Goal: Check status: Check status

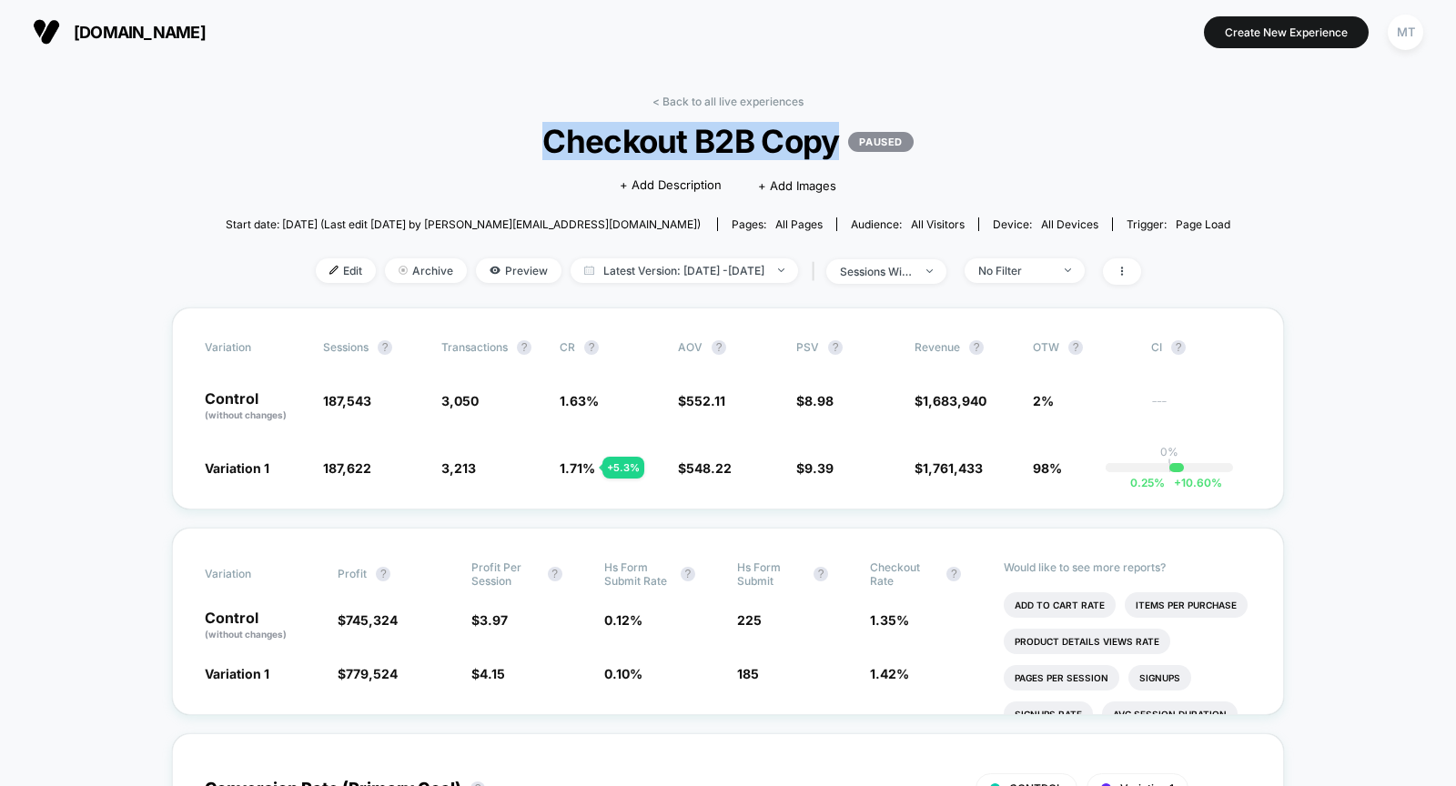
drag, startPoint x: 835, startPoint y: 137, endPoint x: 542, endPoint y: 133, distance: 293.0
click at [542, 133] on span "Checkout B2B Copy PAUSED" at bounding box center [728, 141] width 904 height 38
copy span "Checkout B2B Copy"
drag, startPoint x: 801, startPoint y: 128, endPoint x: 1071, endPoint y: -80, distance: 341.2
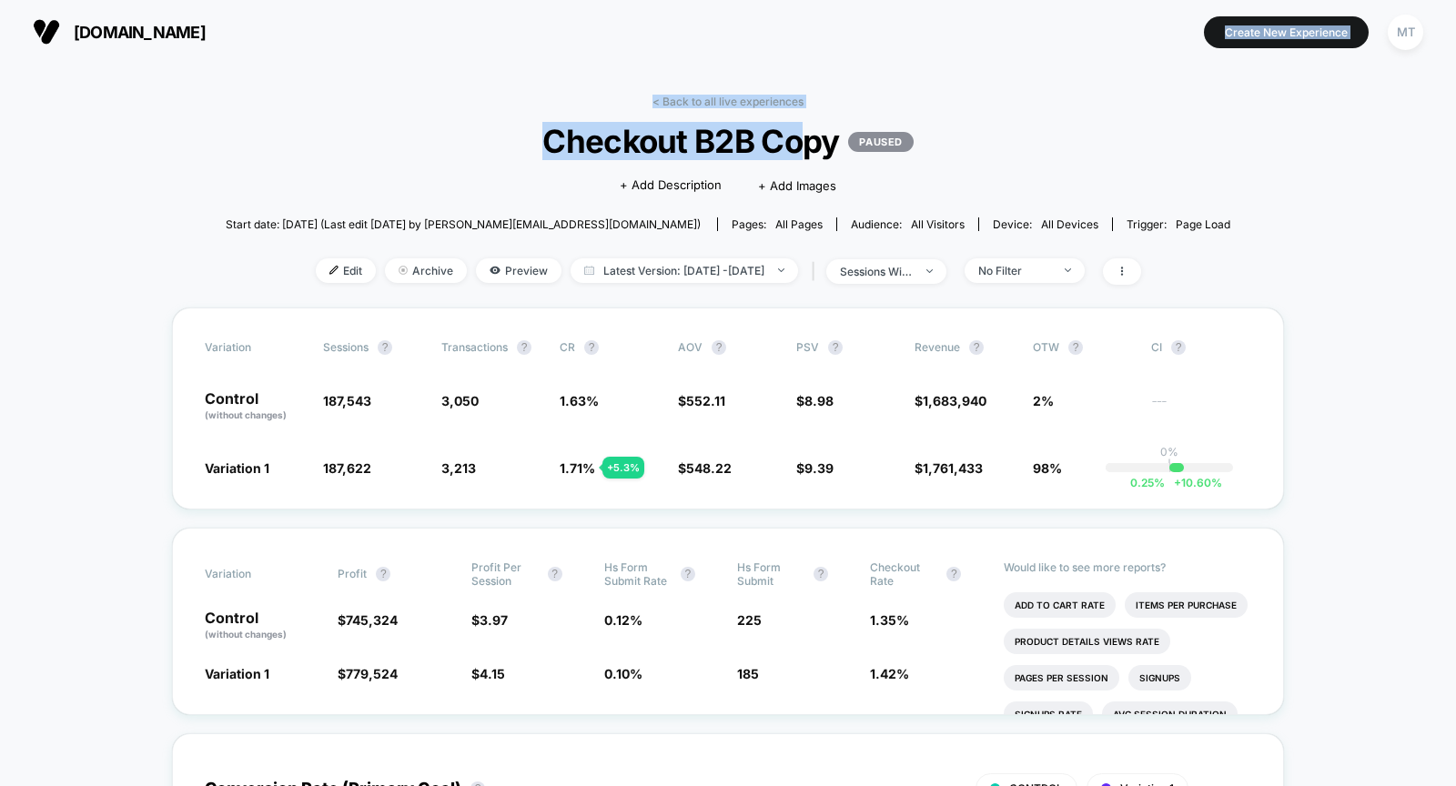
click at [1071, 0] on html "branchfurniture.com Create New Experience MT branchfurniture.com < Back to all …" at bounding box center [728, 393] width 1456 height 786
click at [653, 268] on span "Latest Version: Jun 30, 2025 - Aug 18, 2025" at bounding box center [683, 270] width 227 height 25
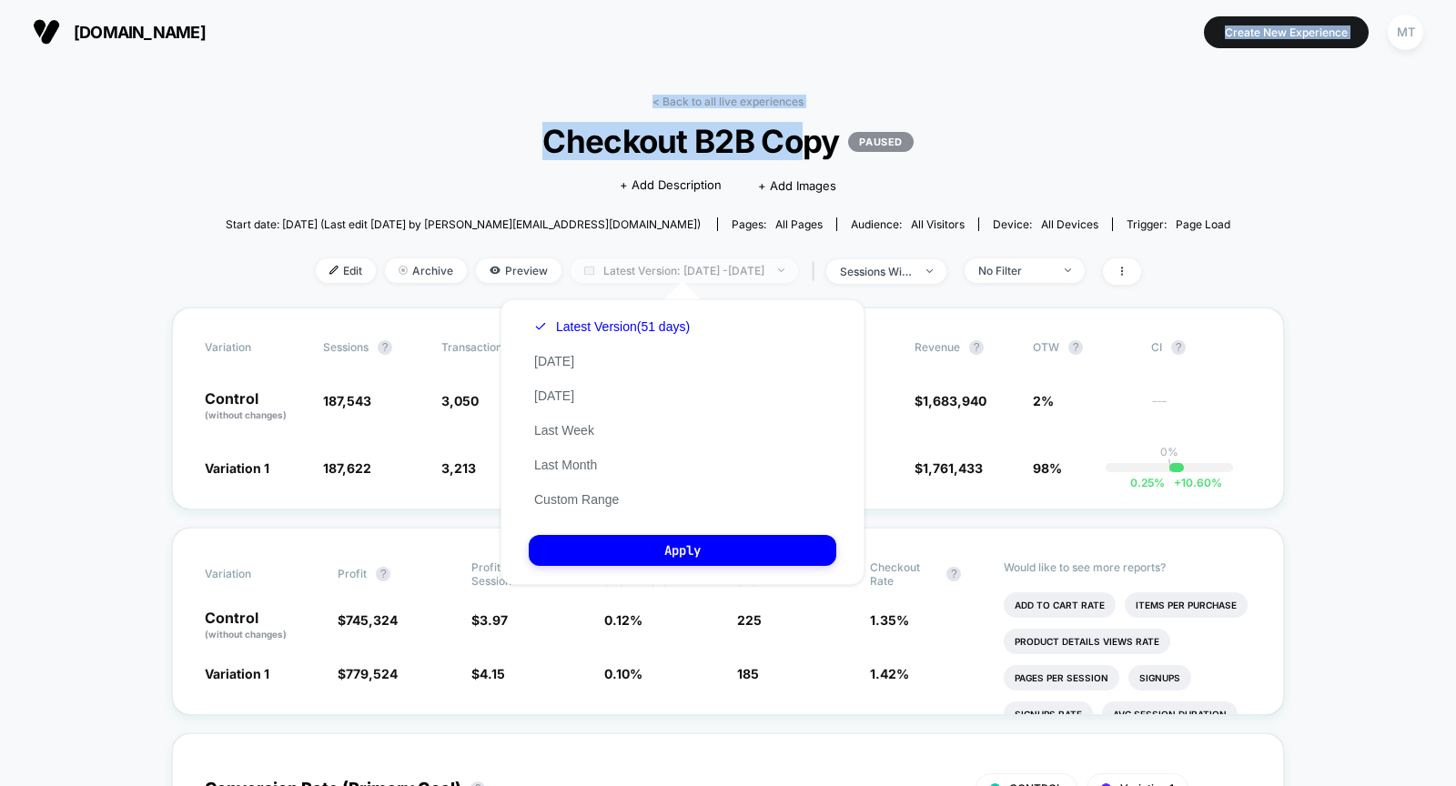
click at [653, 268] on span "Latest Version: Jun 30, 2025 - Aug 18, 2025" at bounding box center [683, 270] width 227 height 25
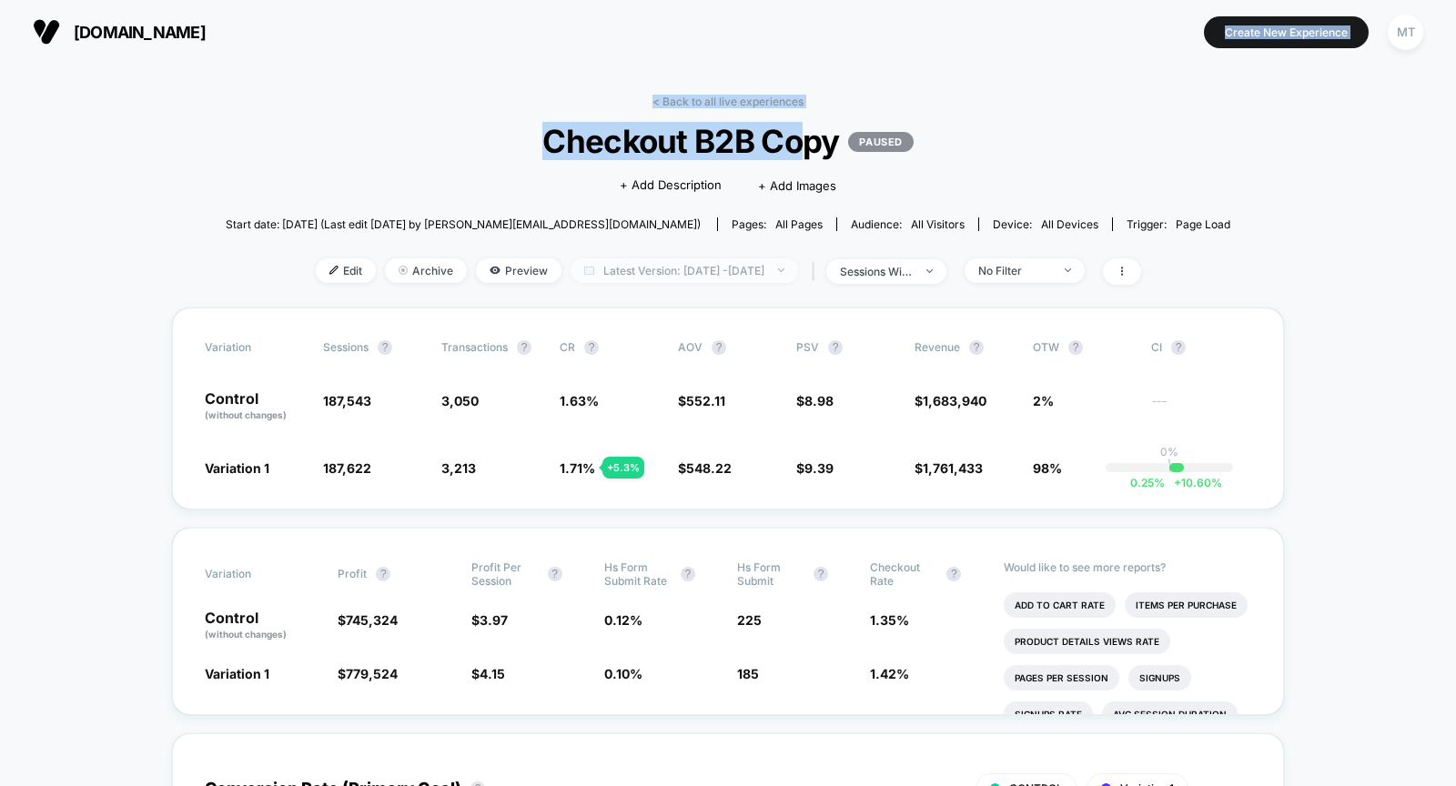
click at [729, 270] on span "Latest Version: Jun 30, 2025 - Aug 18, 2025" at bounding box center [683, 270] width 227 height 25
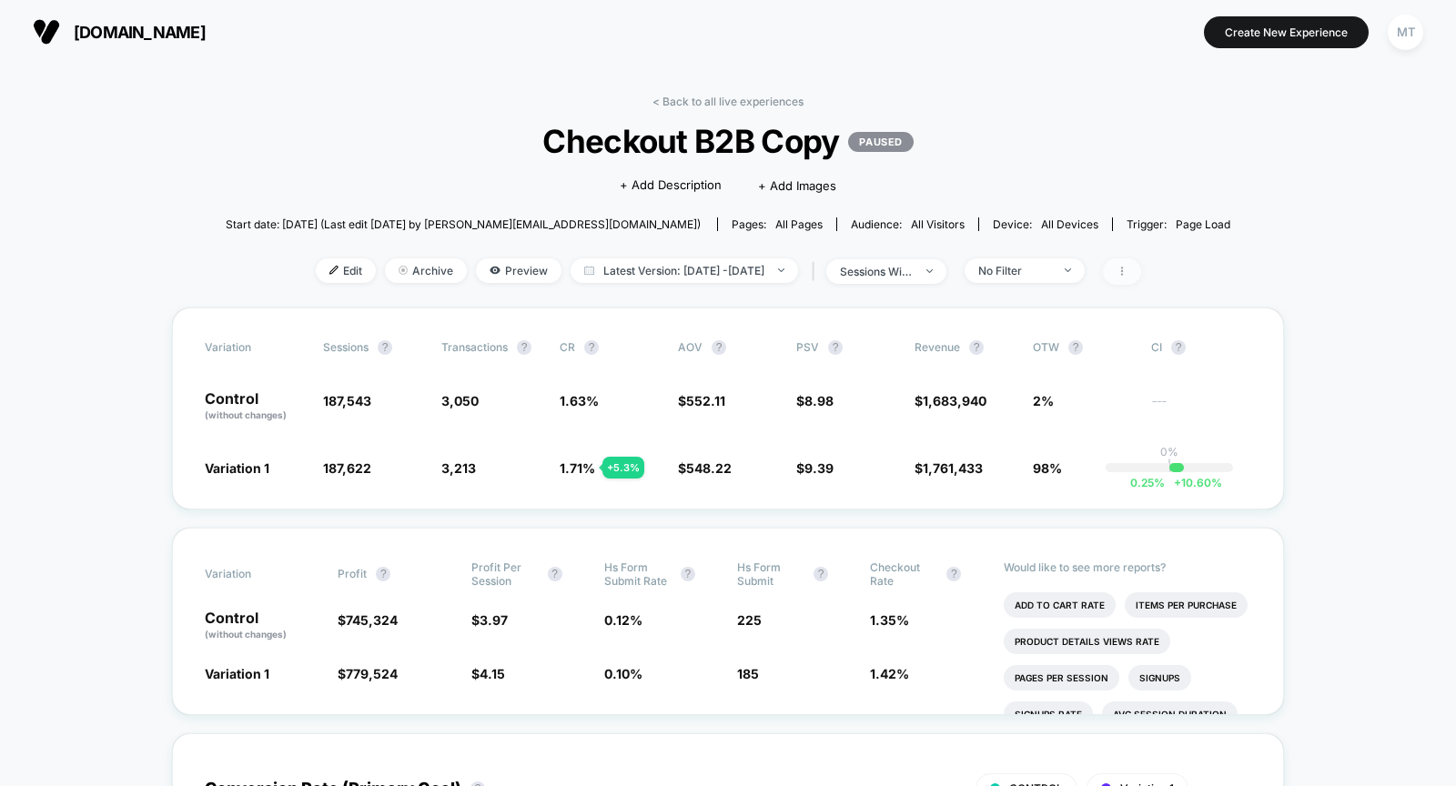
click at [1127, 270] on icon at bounding box center [1121, 271] width 11 height 11
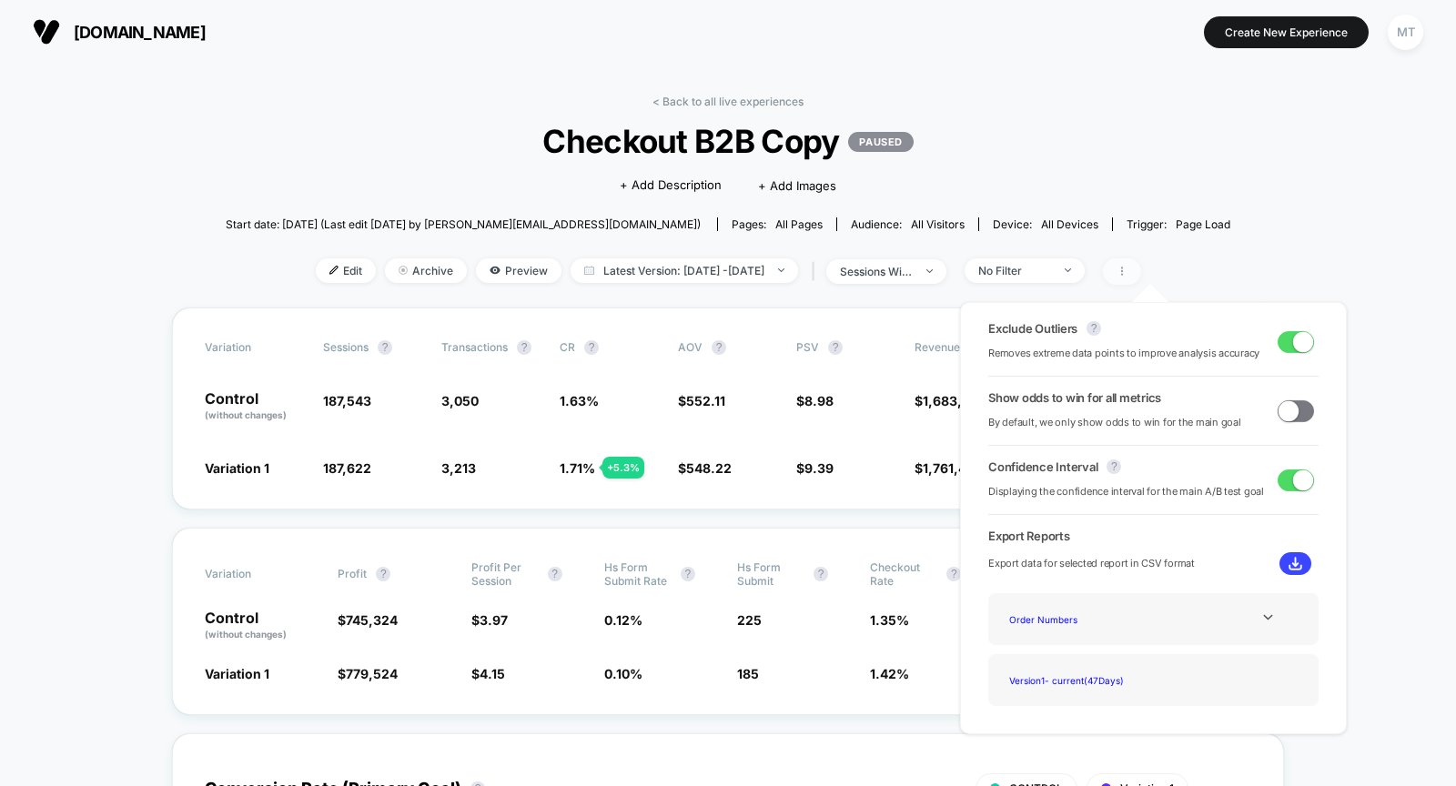
click at [1127, 271] on icon at bounding box center [1121, 271] width 11 height 11
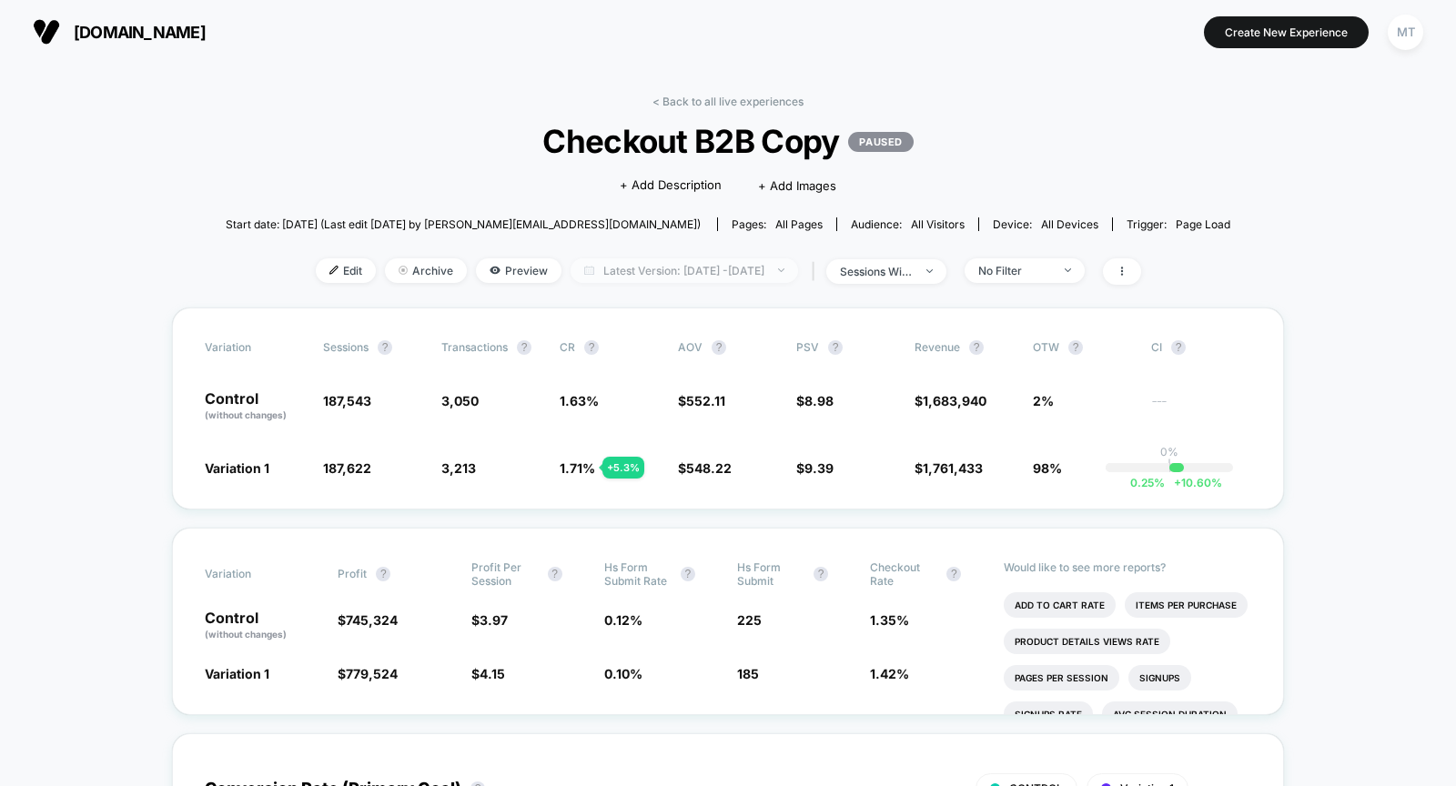
click at [775, 258] on span "Latest Version: Jun 30, 2025 - Aug 18, 2025" at bounding box center [683, 270] width 227 height 25
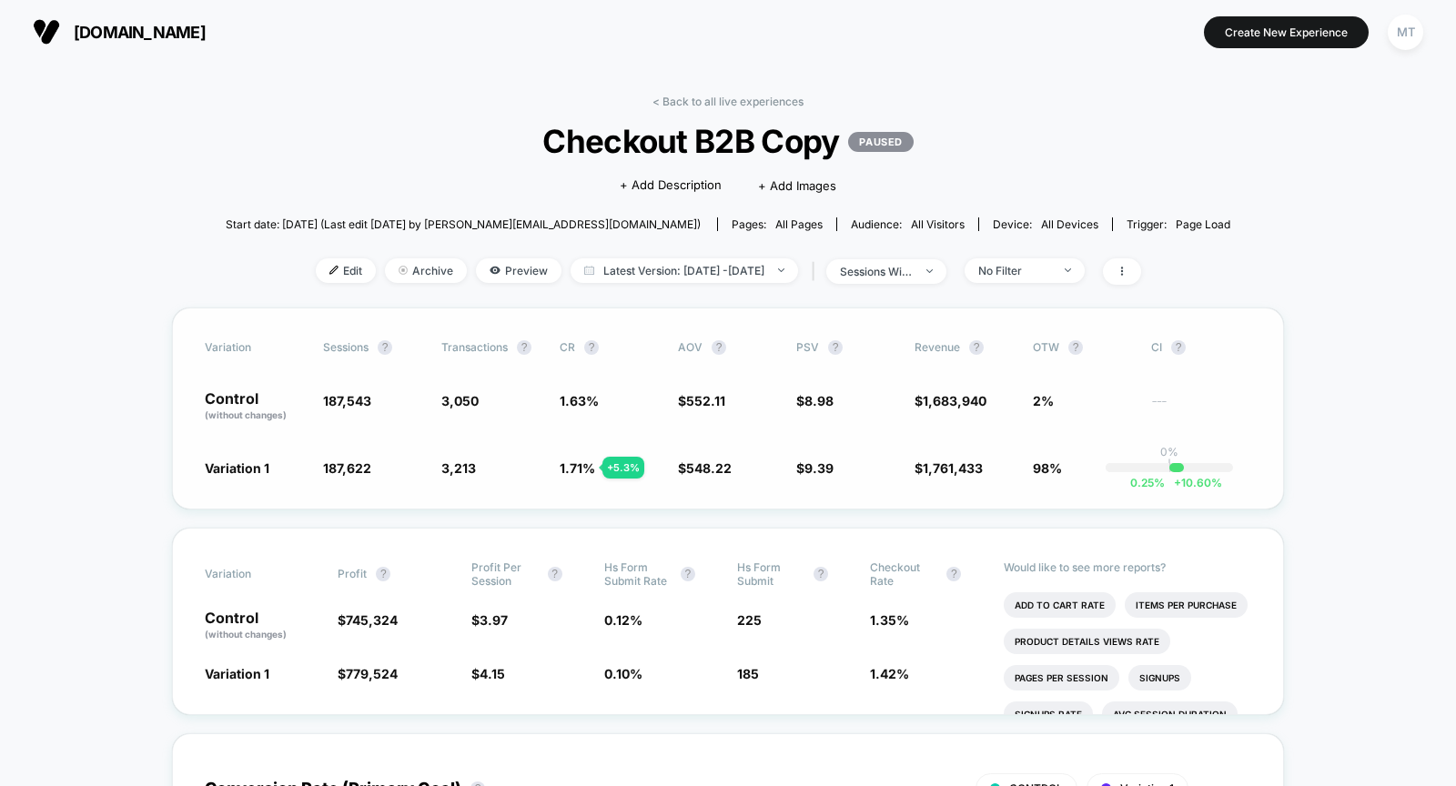
click at [345, 393] on span "187,543" at bounding box center [347, 400] width 48 height 15
drag, startPoint x: 384, startPoint y: 399, endPoint x: 265, endPoint y: 399, distance: 119.2
click at [265, 399] on div "Control (without changes) 187,543 3,050 1.63 % $ 552.11 $ 8.98 $ 1,683,940 2% -…" at bounding box center [728, 406] width 1046 height 31
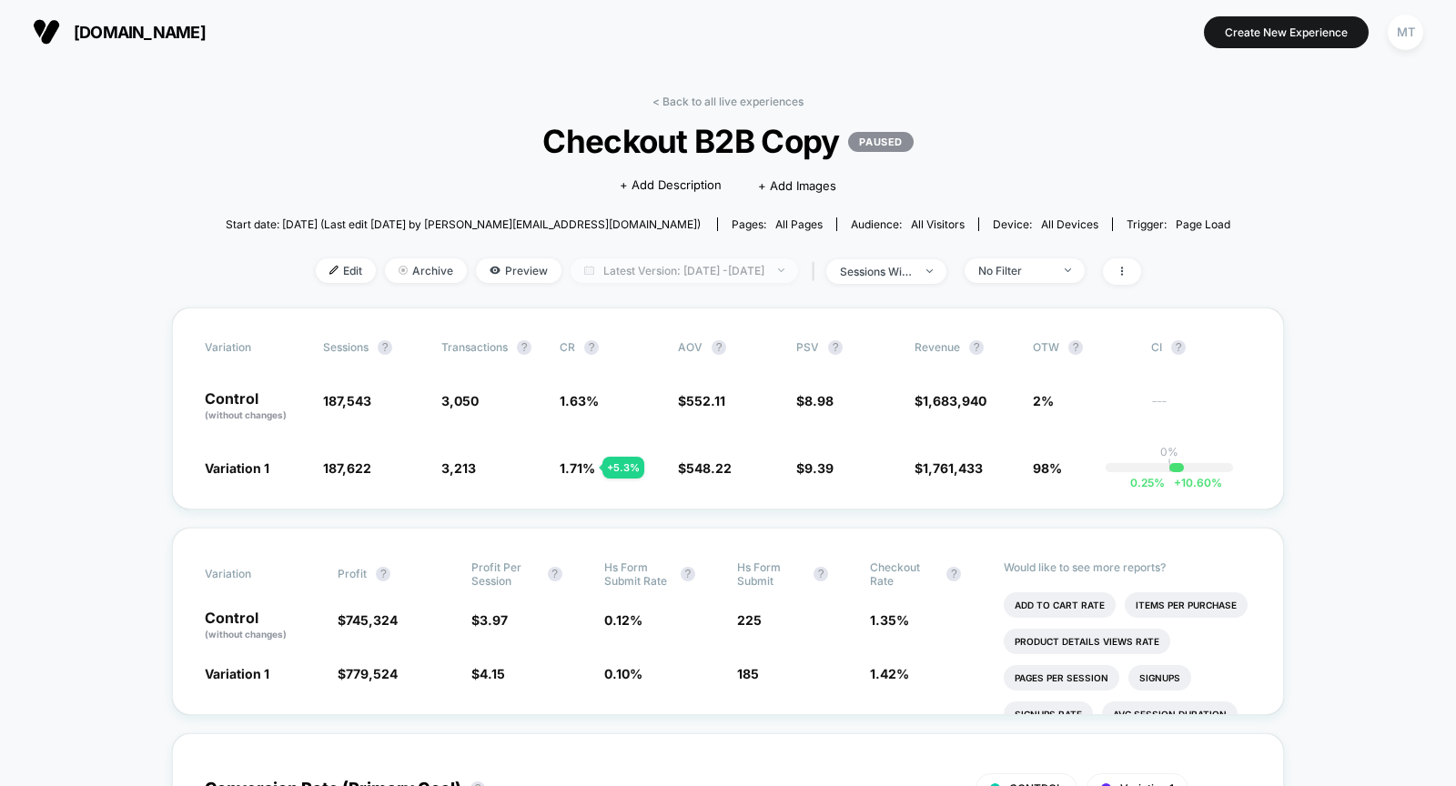
click at [755, 275] on span "Latest Version: Jun 30, 2025 - Aug 18, 2025" at bounding box center [683, 270] width 227 height 25
select select "*"
select select "****"
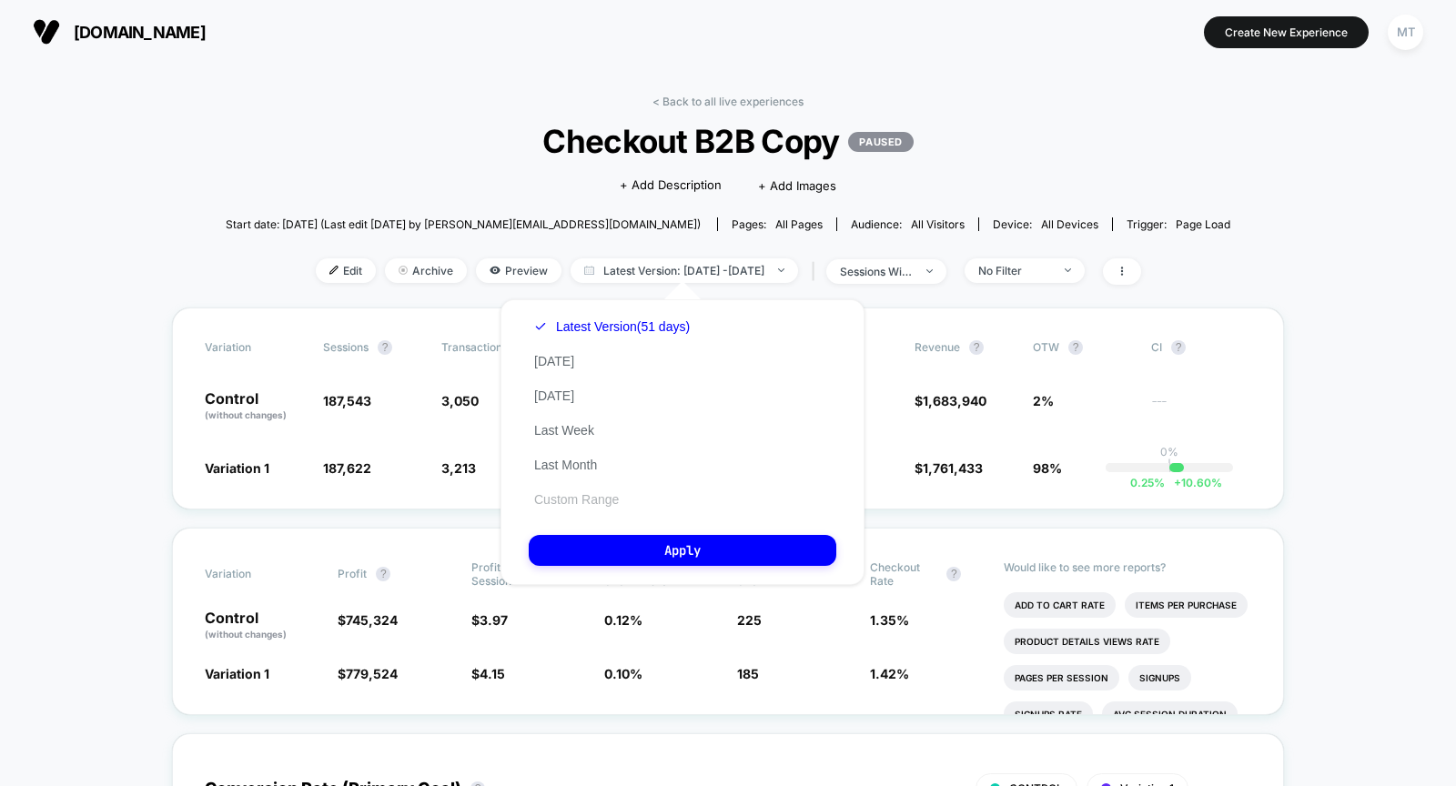
click at [598, 499] on button "Custom Range" at bounding box center [577, 499] width 96 height 16
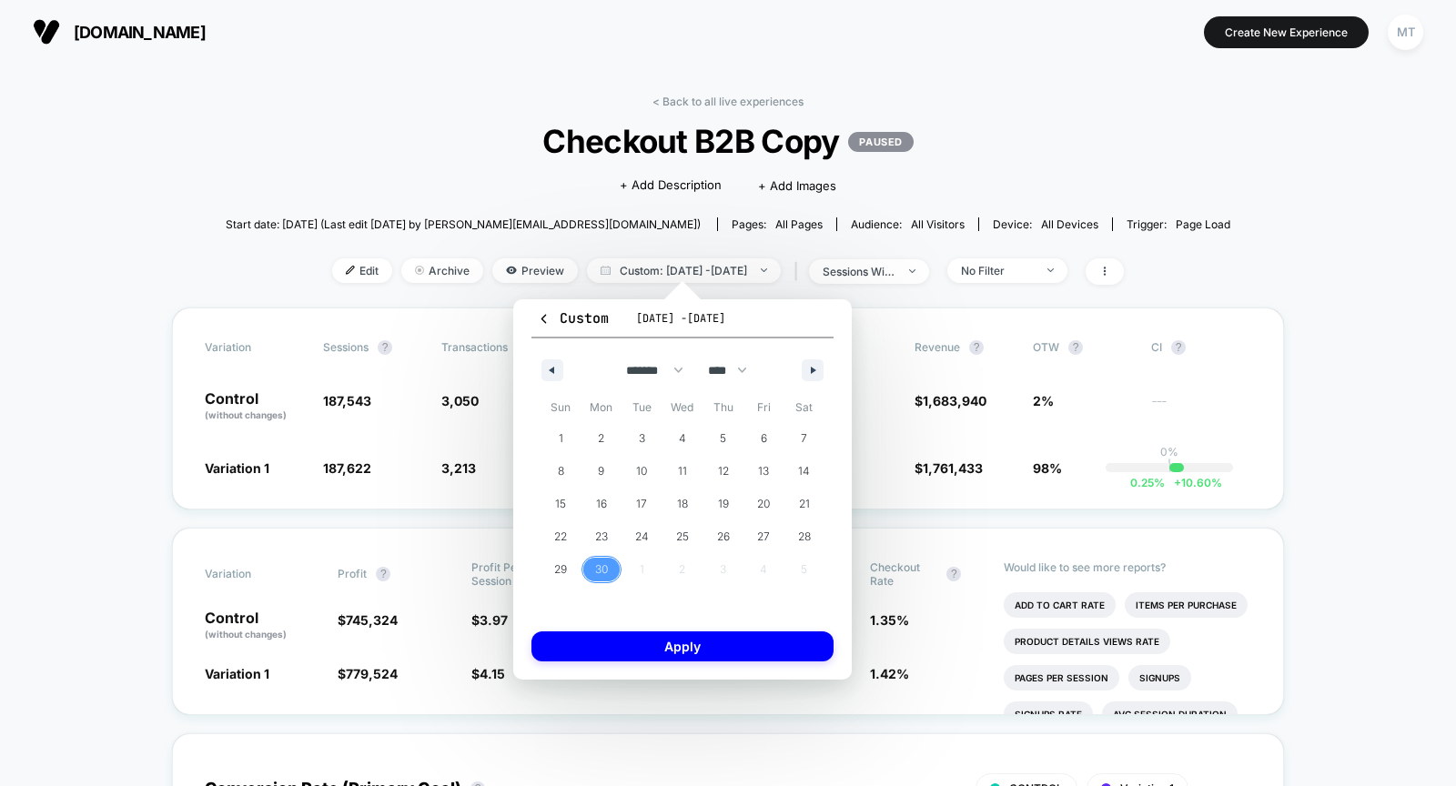
click at [634, 570] on div "1 2 3 4 5 6 7 8 9 10 11 12 13 14 15 16 17 18 19 20 21 22 23 24 25 26 27 28 29 3…" at bounding box center [682, 504] width 284 height 164
click at [807, 362] on button "button" at bounding box center [813, 370] width 22 height 22
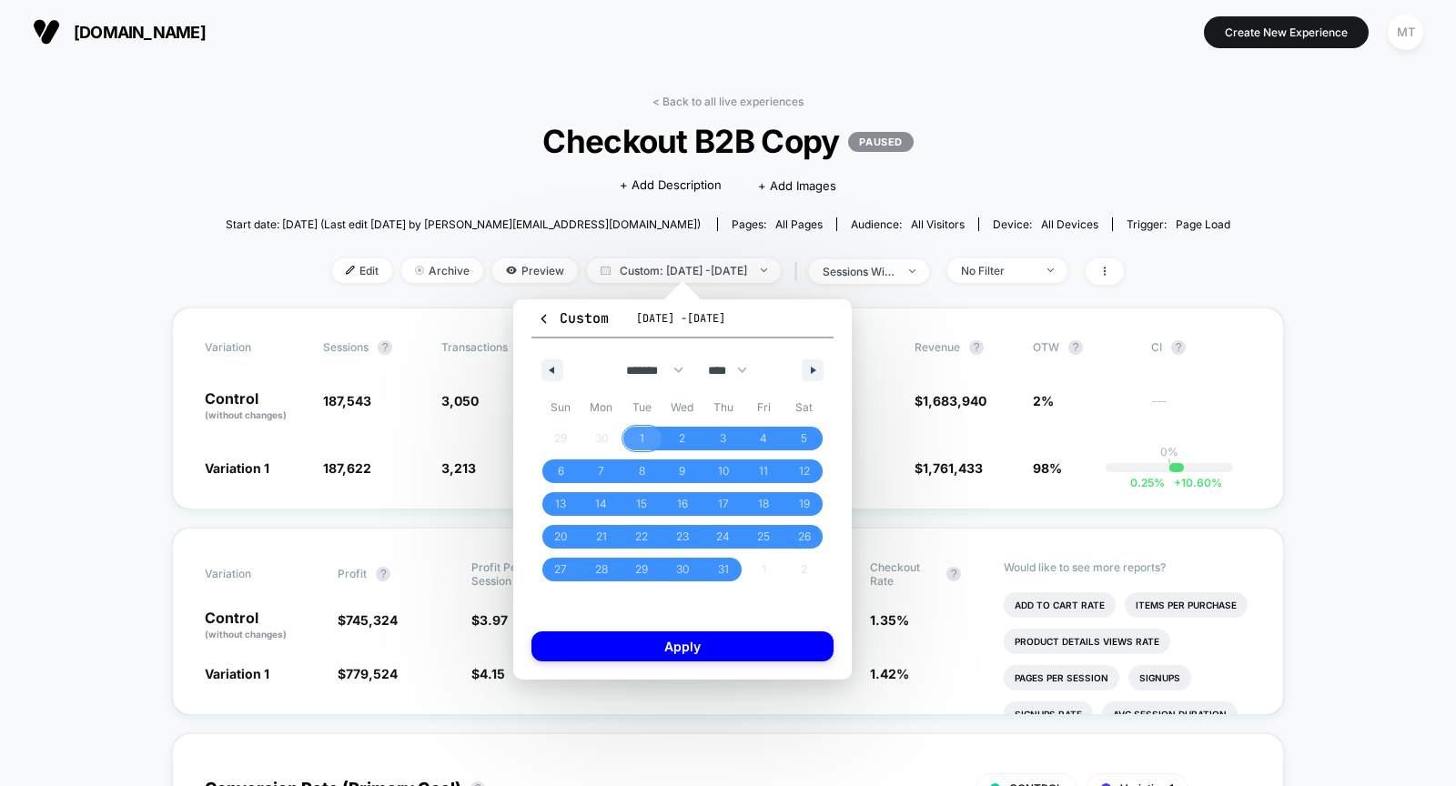
click at [635, 443] on span "1" at bounding box center [641, 439] width 41 height 24
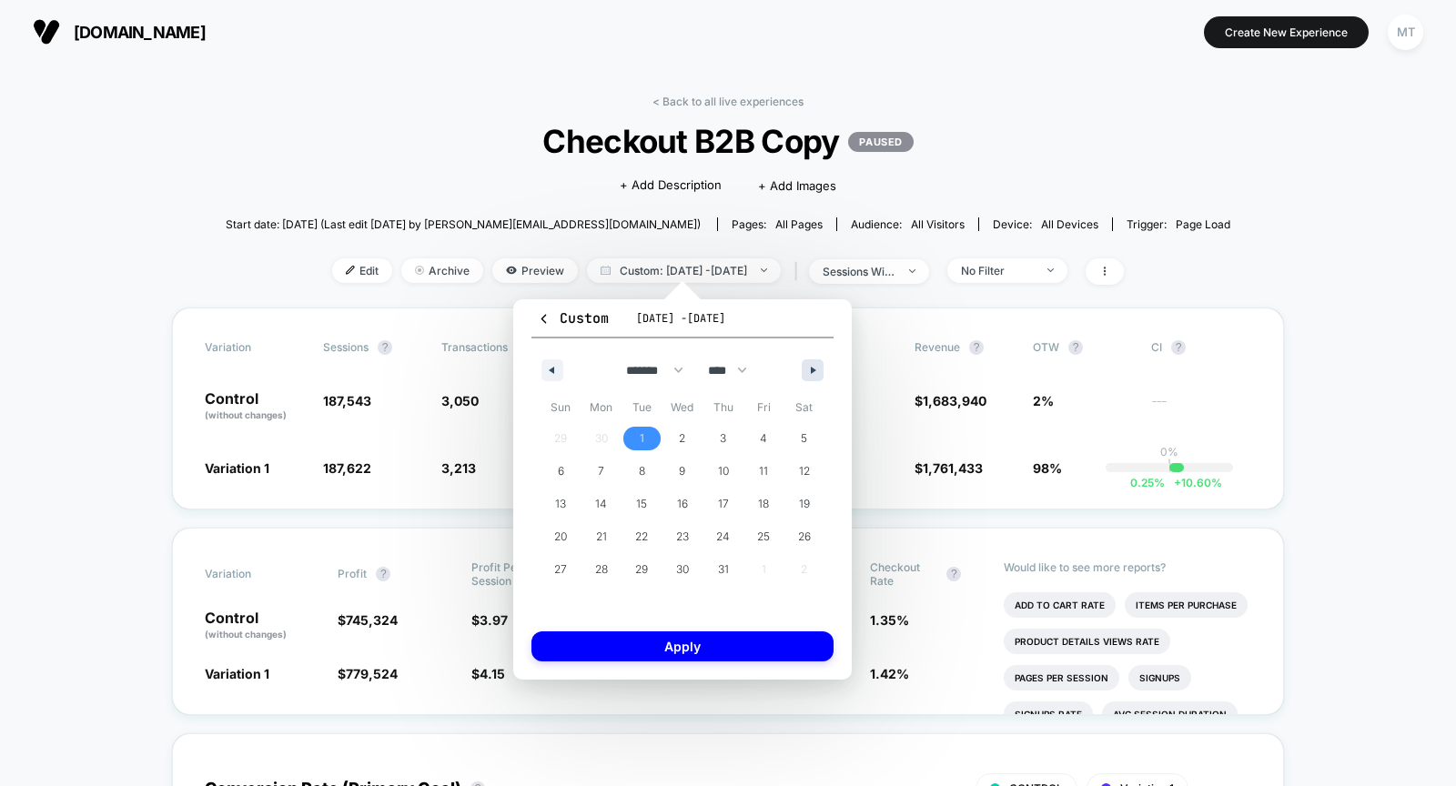
click at [809, 362] on button "button" at bounding box center [813, 370] width 22 height 22
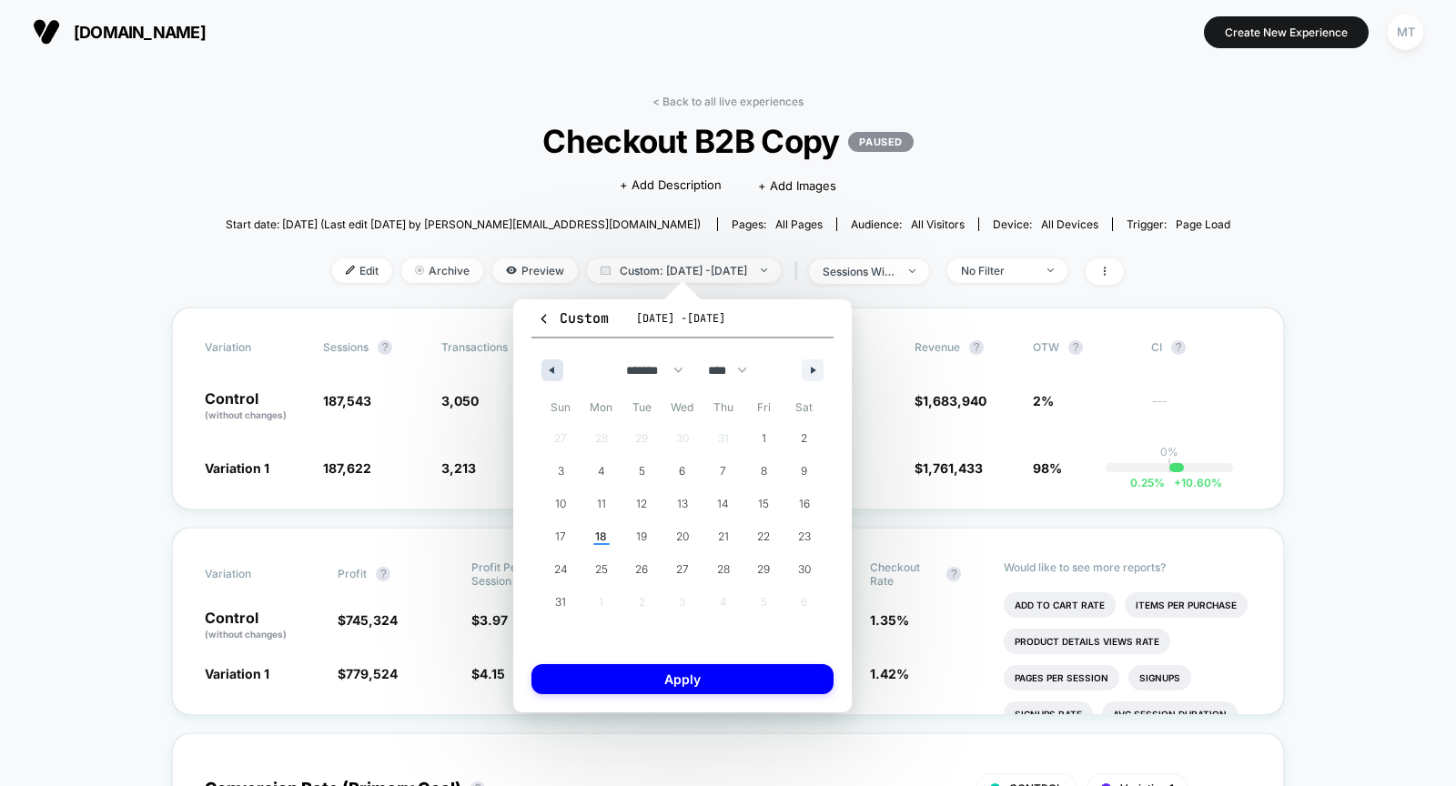
click at [545, 368] on icon "button" at bounding box center [549, 370] width 9 height 7
select select "*"
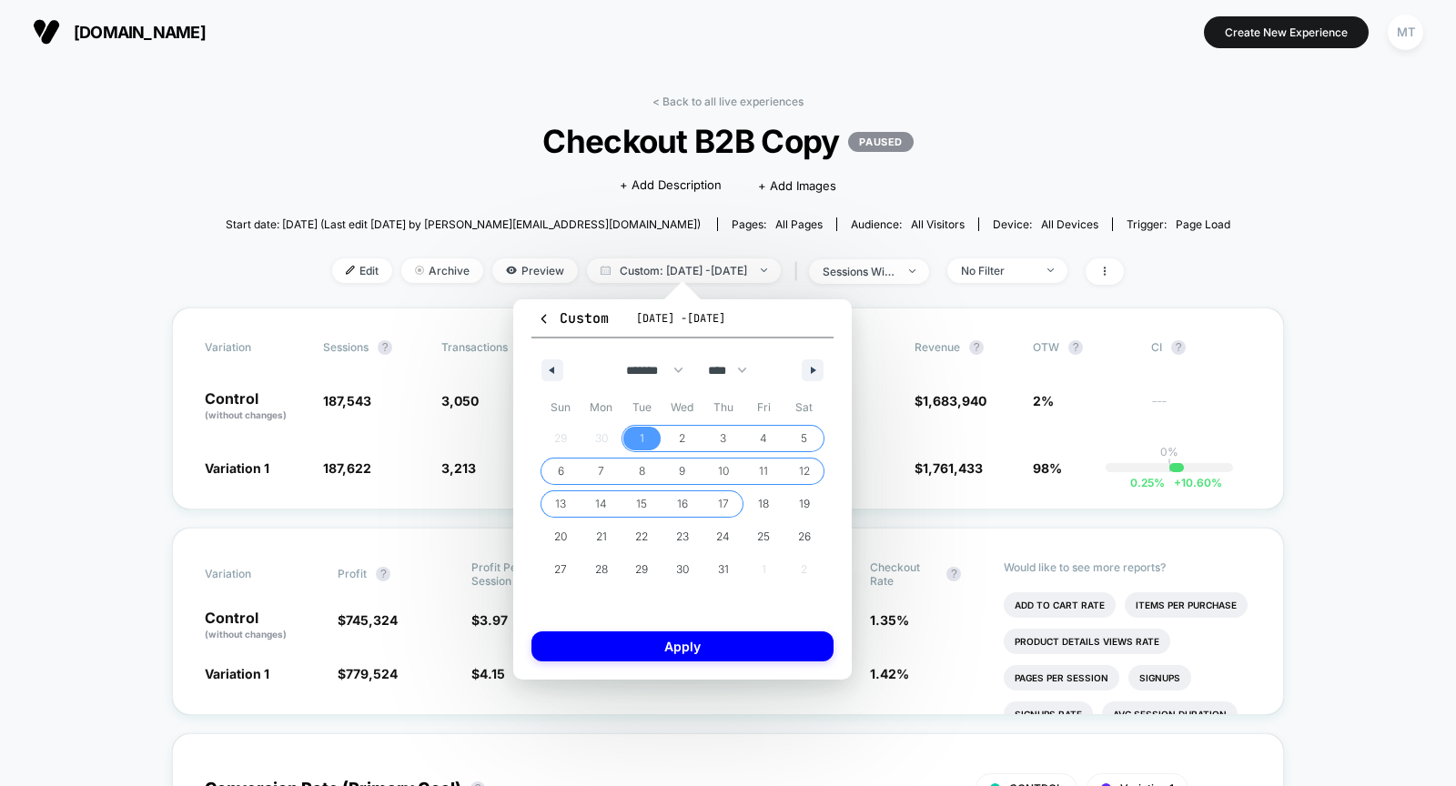
click at [718, 504] on span "17" at bounding box center [723, 504] width 11 height 33
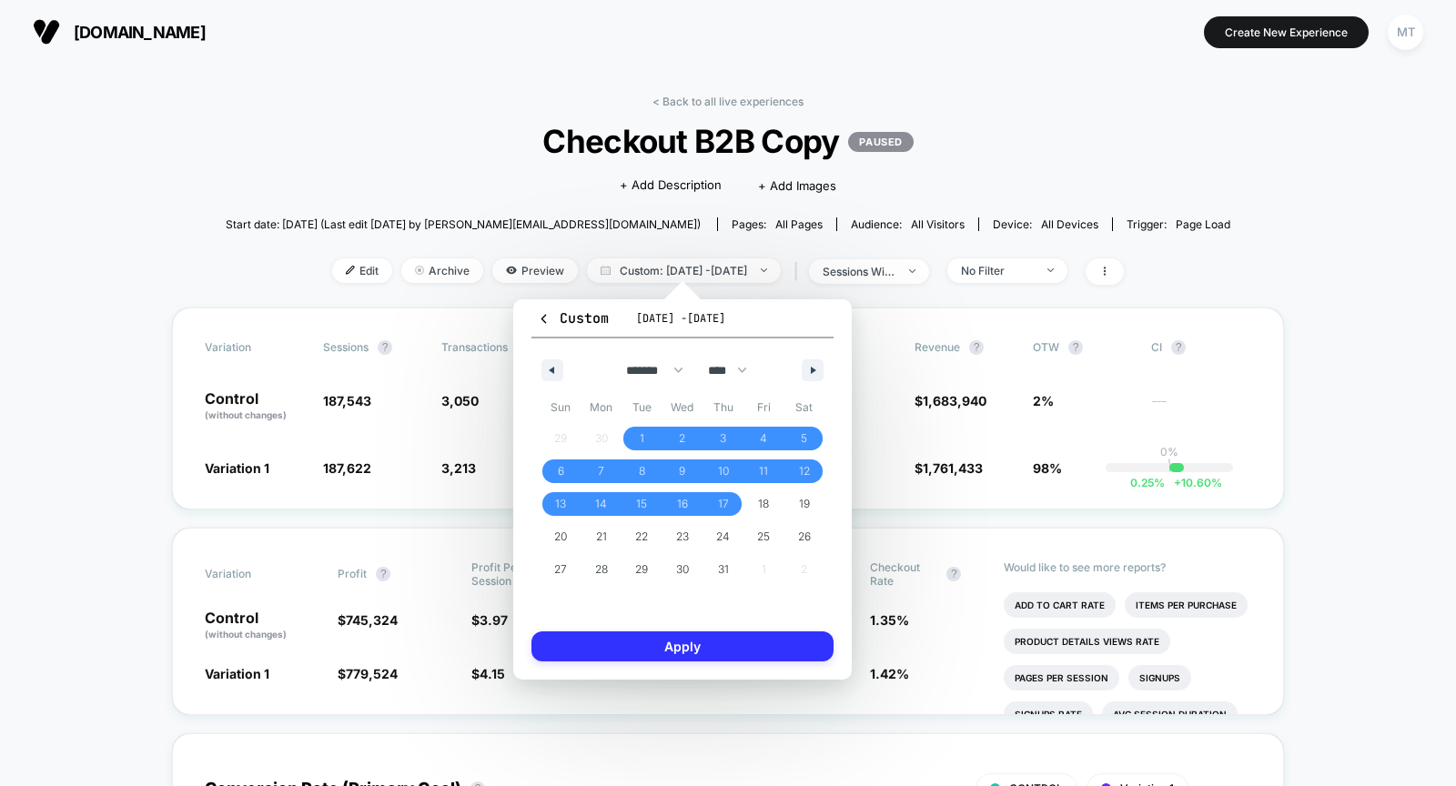
click at [728, 647] on button "Apply" at bounding box center [682, 646] width 302 height 30
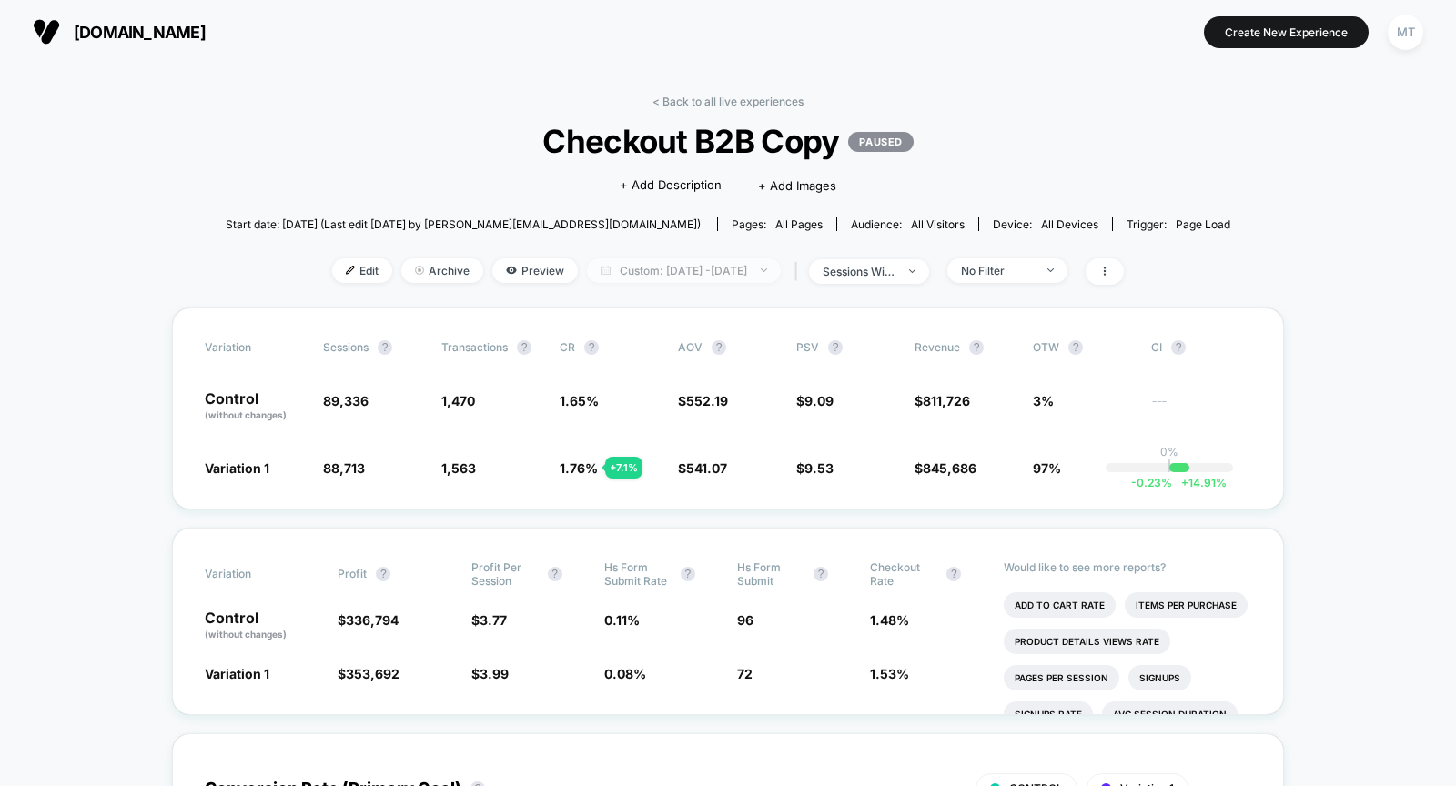
click at [775, 272] on span "Custom: Jul 1, 2025 - Jul 17, 2025" at bounding box center [684, 270] width 194 height 25
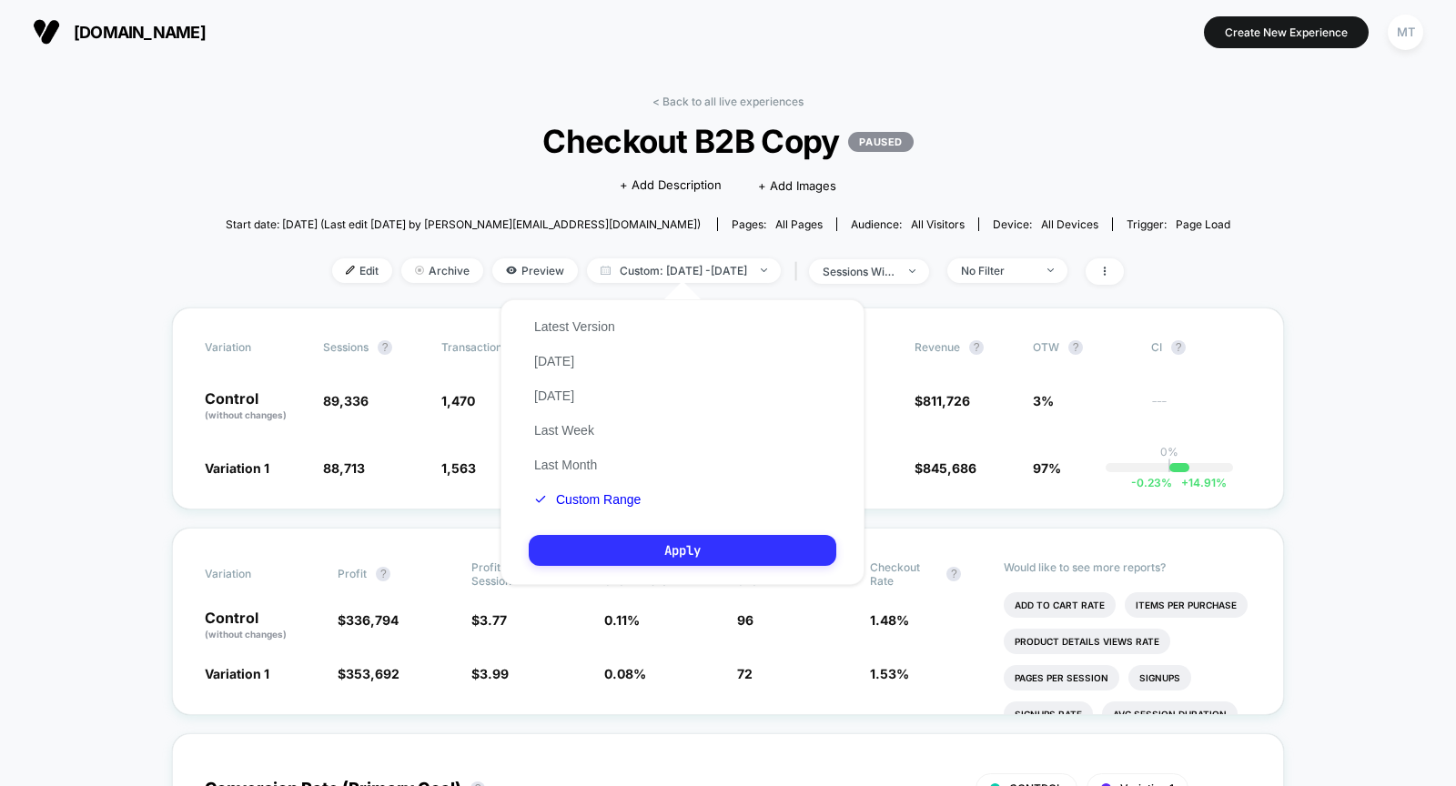
click at [673, 544] on button "Apply" at bounding box center [683, 550] width 308 height 31
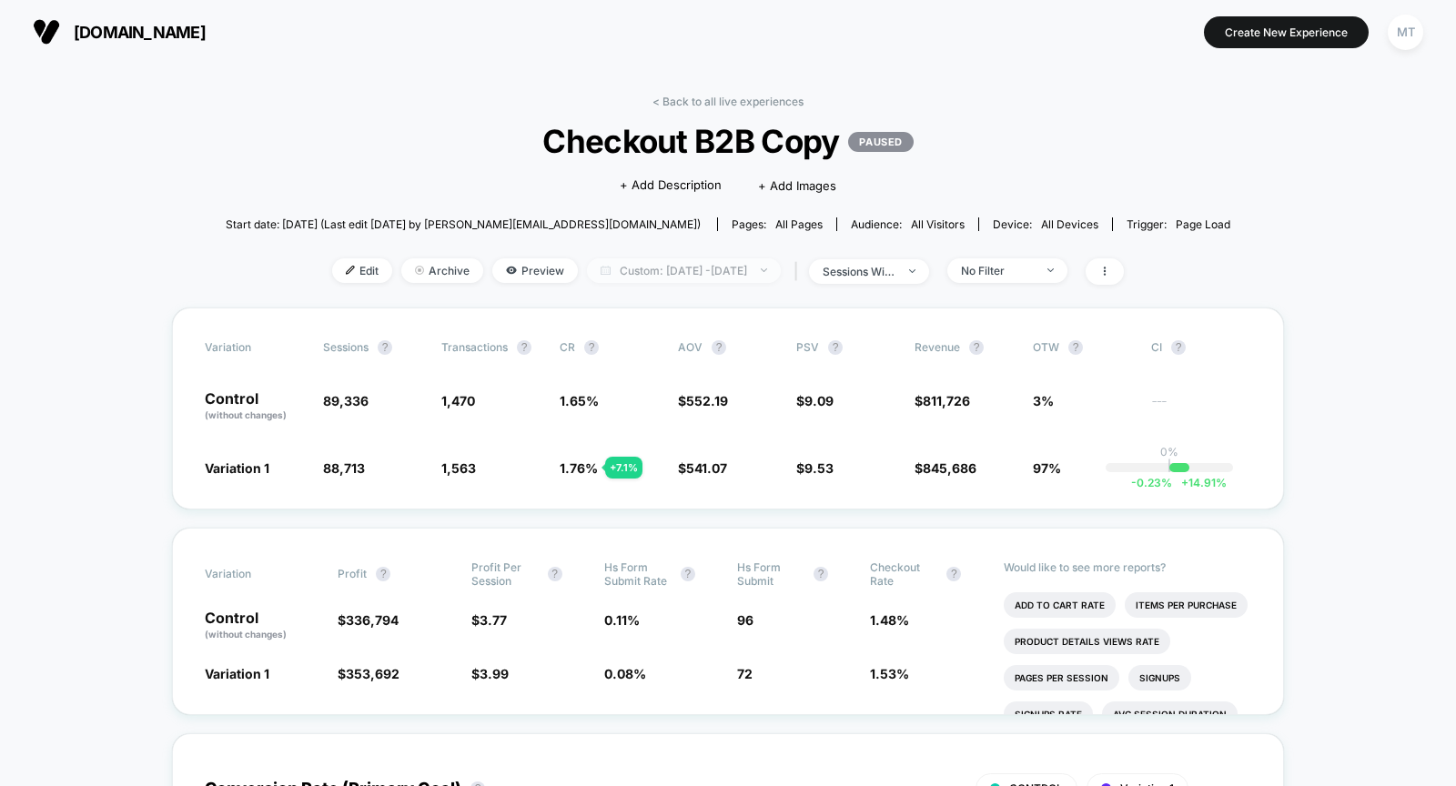
click at [724, 261] on span "Custom: Jul 1, 2025 - Jul 17, 2025" at bounding box center [684, 270] width 194 height 25
select select "*"
select select "****"
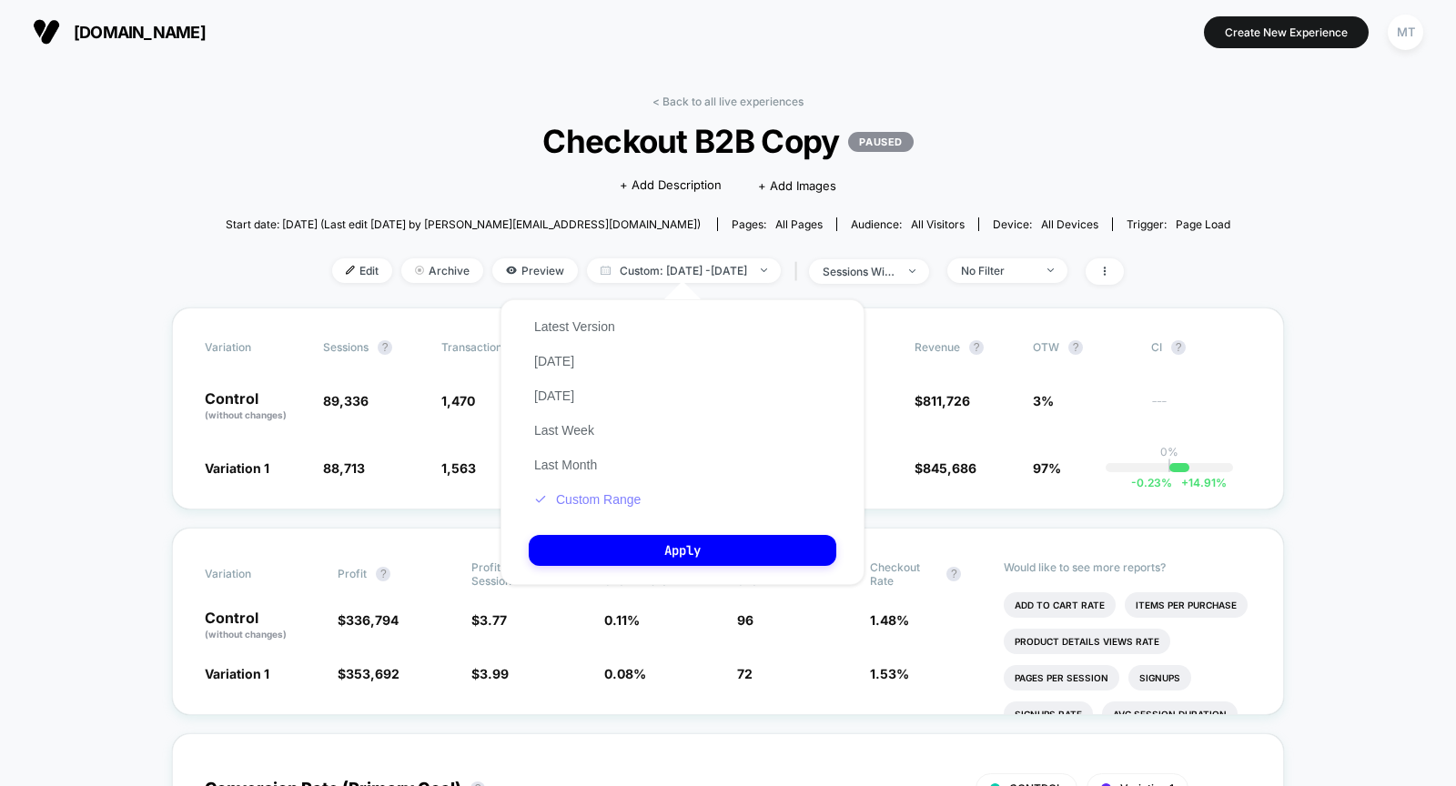
click at [592, 499] on button "Custom Range" at bounding box center [587, 499] width 117 height 16
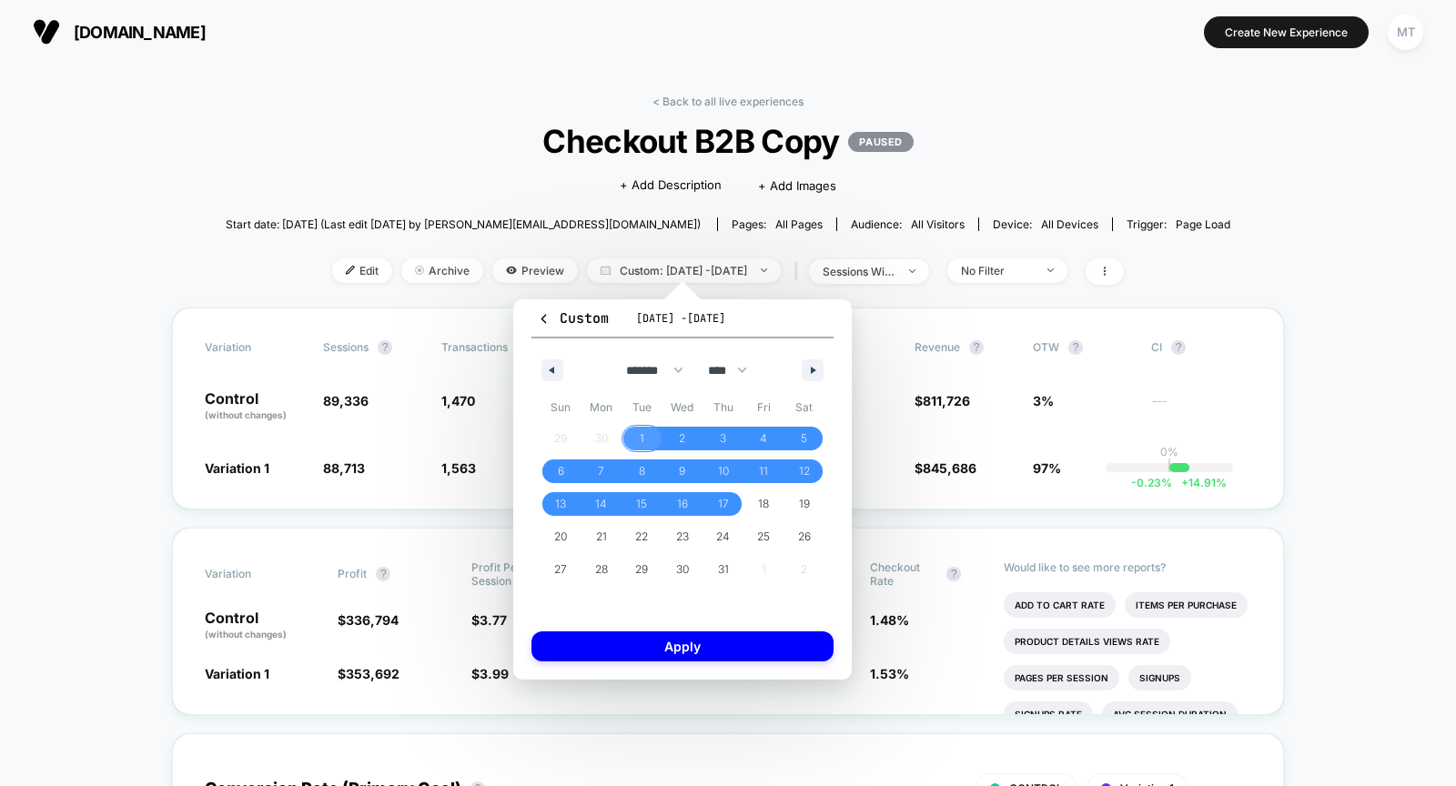
click at [636, 439] on span "1" at bounding box center [641, 439] width 41 height 24
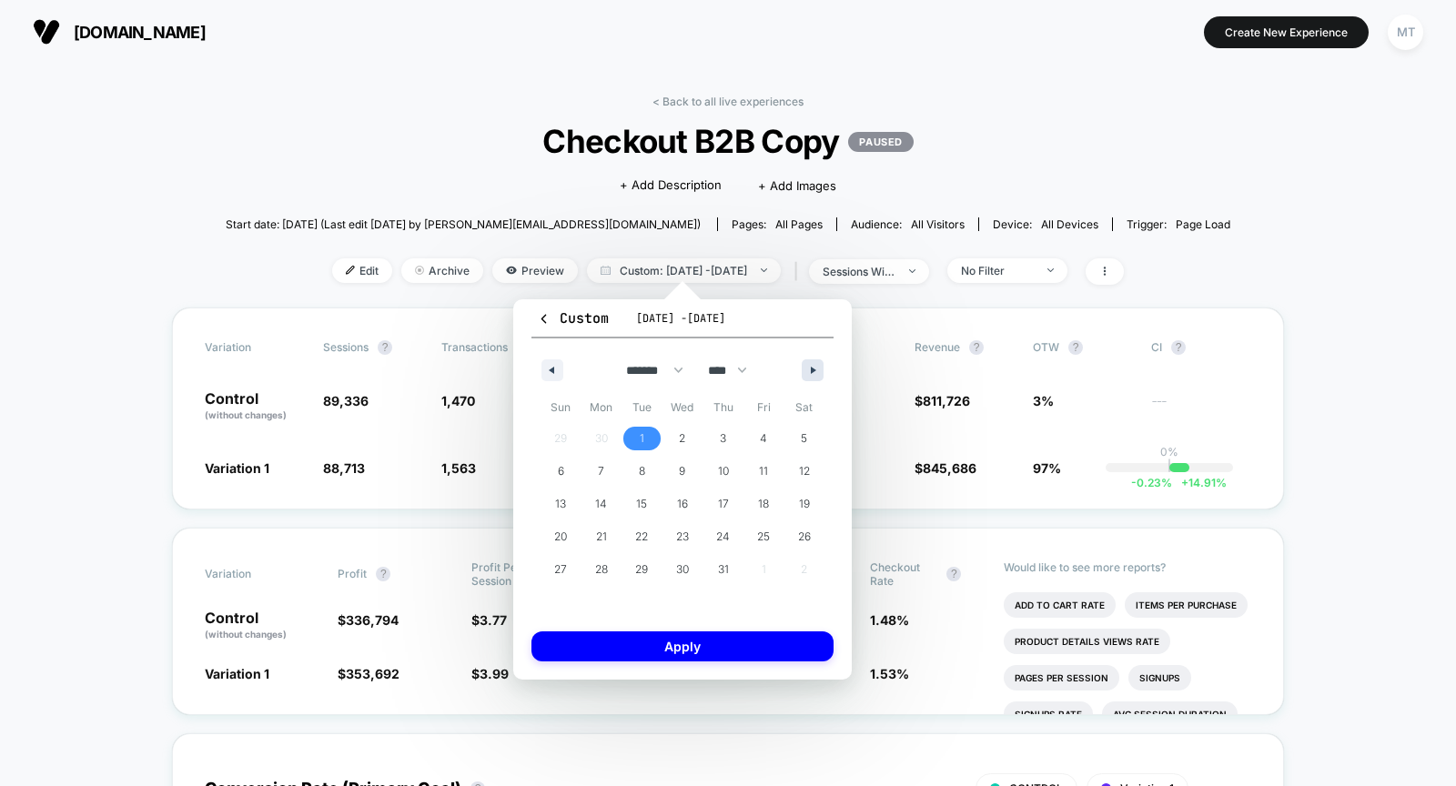
click at [813, 365] on button "button" at bounding box center [813, 370] width 22 height 22
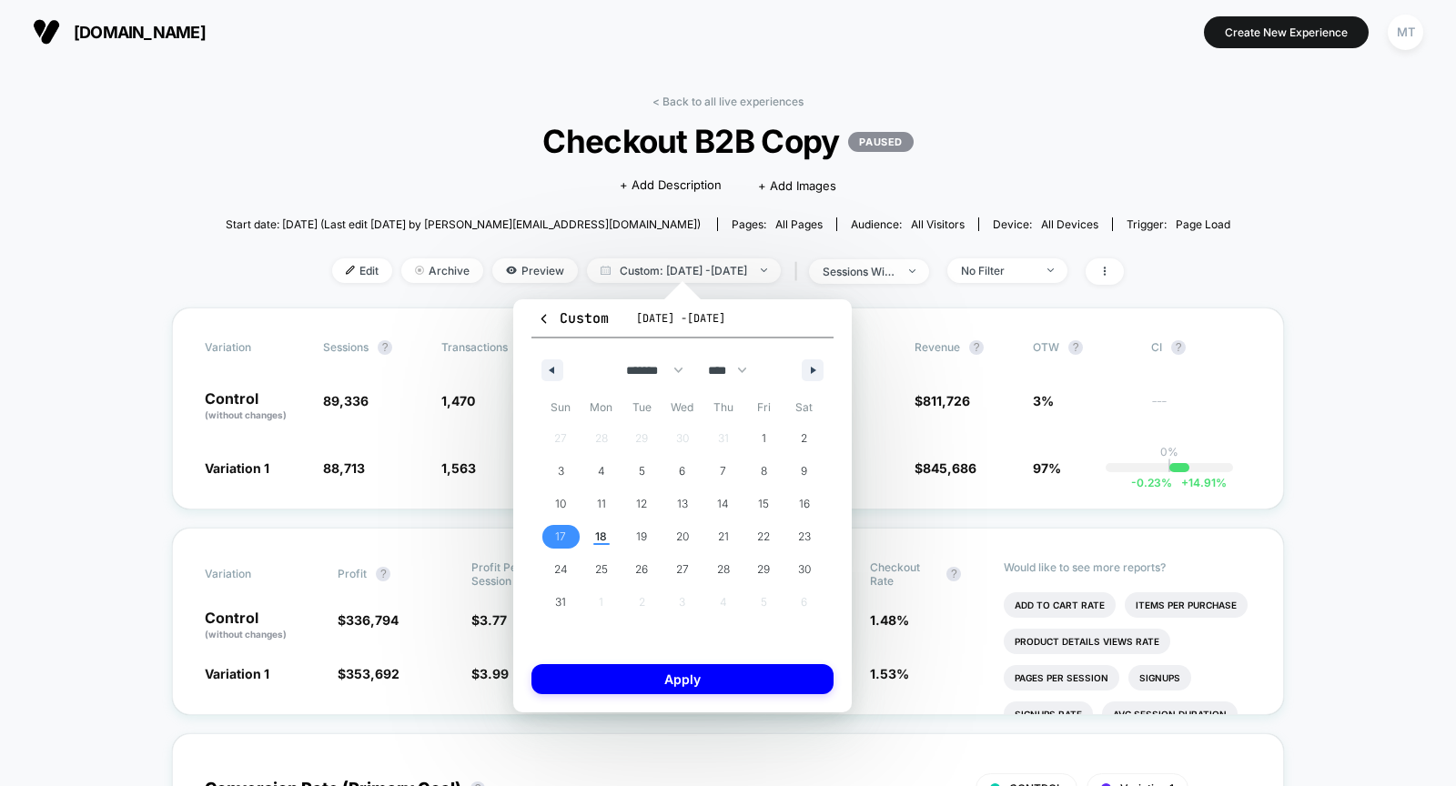
click at [555, 530] on span "17" at bounding box center [560, 536] width 11 height 33
select select "*"
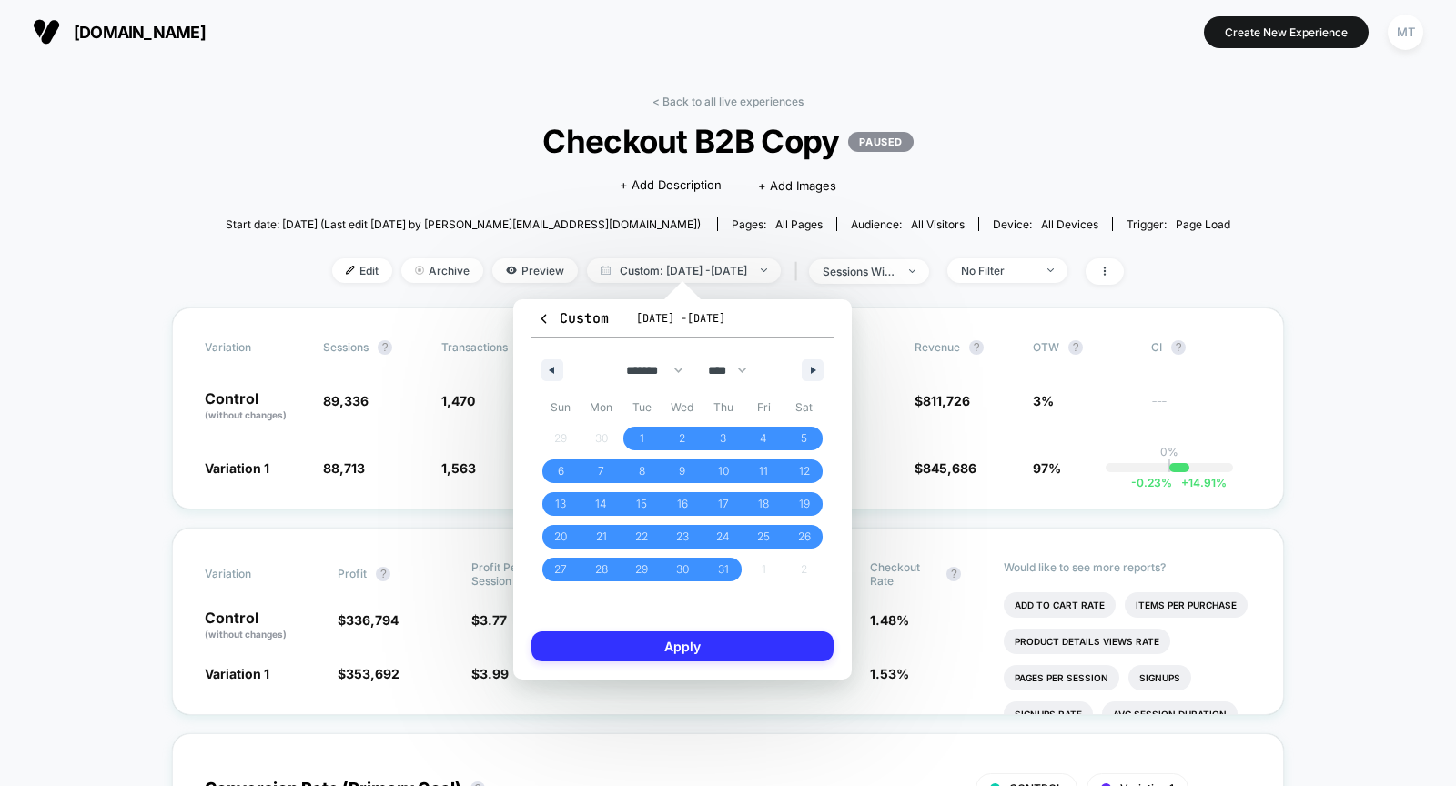
click at [713, 651] on button "Apply" at bounding box center [682, 646] width 302 height 30
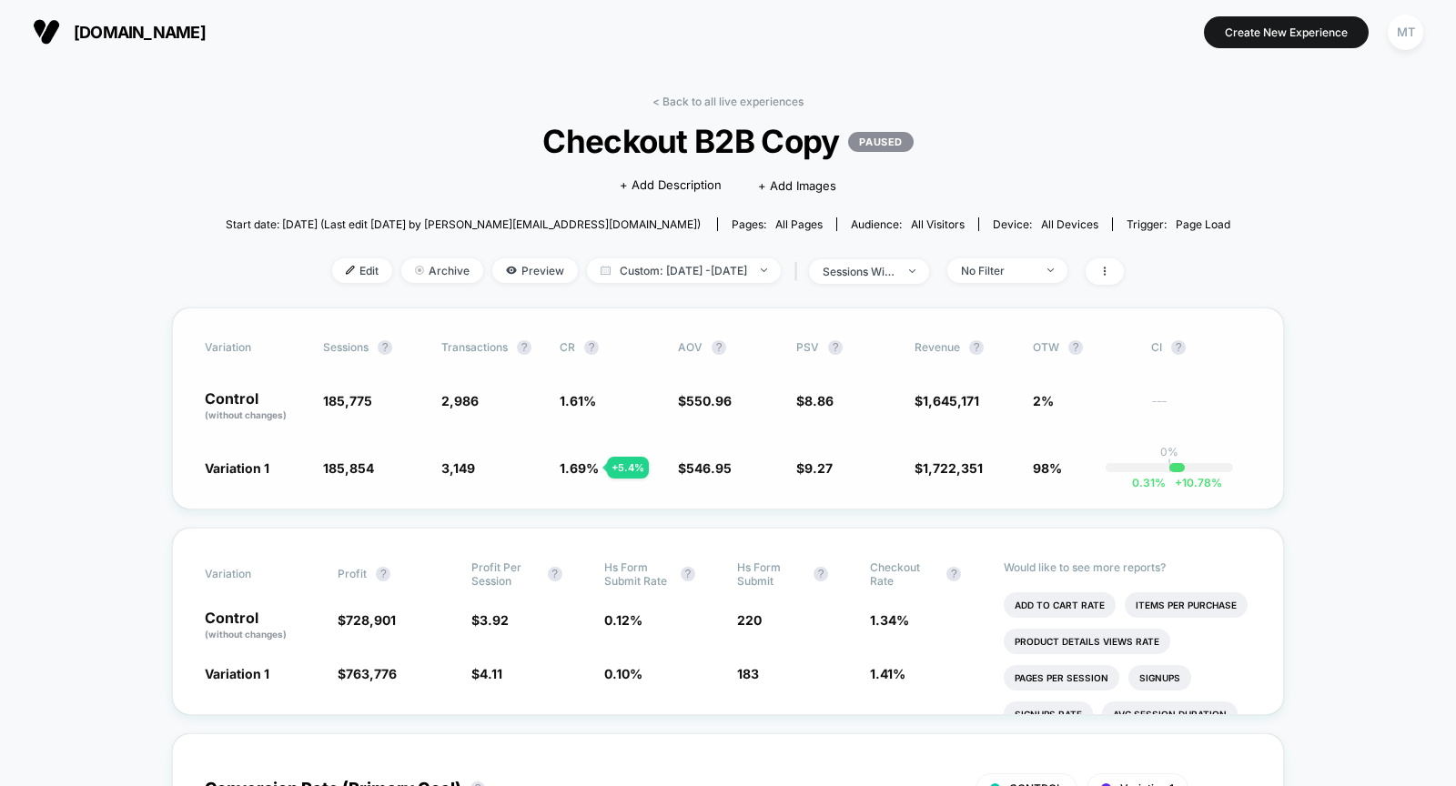
click at [474, 394] on span "2,986" at bounding box center [459, 400] width 37 height 15
click at [354, 467] on span "185,854" at bounding box center [348, 467] width 51 height 15
drag, startPoint x: 912, startPoint y: 401, endPoint x: 947, endPoint y: 401, distance: 35.5
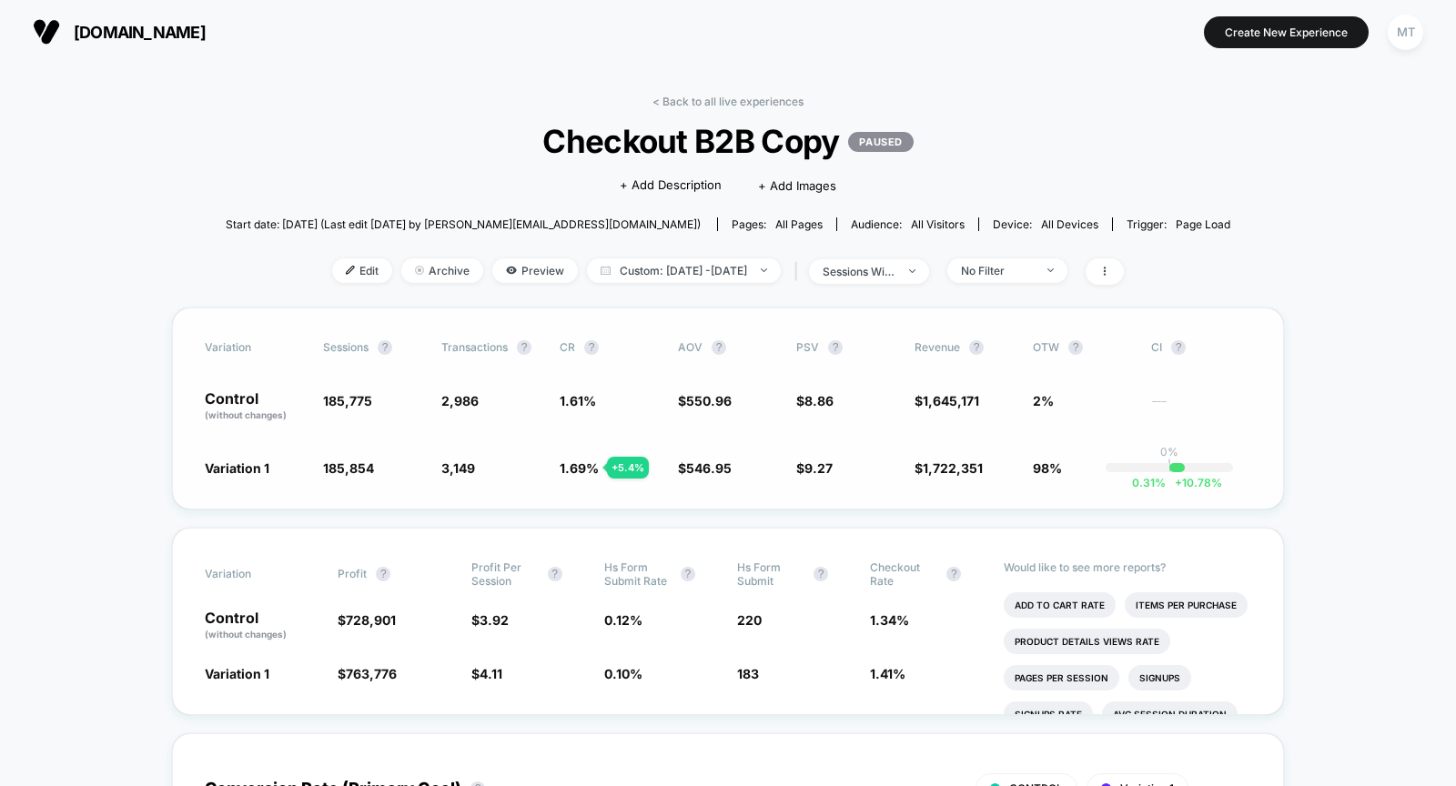
click at [947, 401] on div "Control (without changes) 185,775 2,986 1.61 % $ 550.96 $ 8.86 $ 1,645,171 2% -…" at bounding box center [728, 406] width 1046 height 31
